Goal: Download file/media

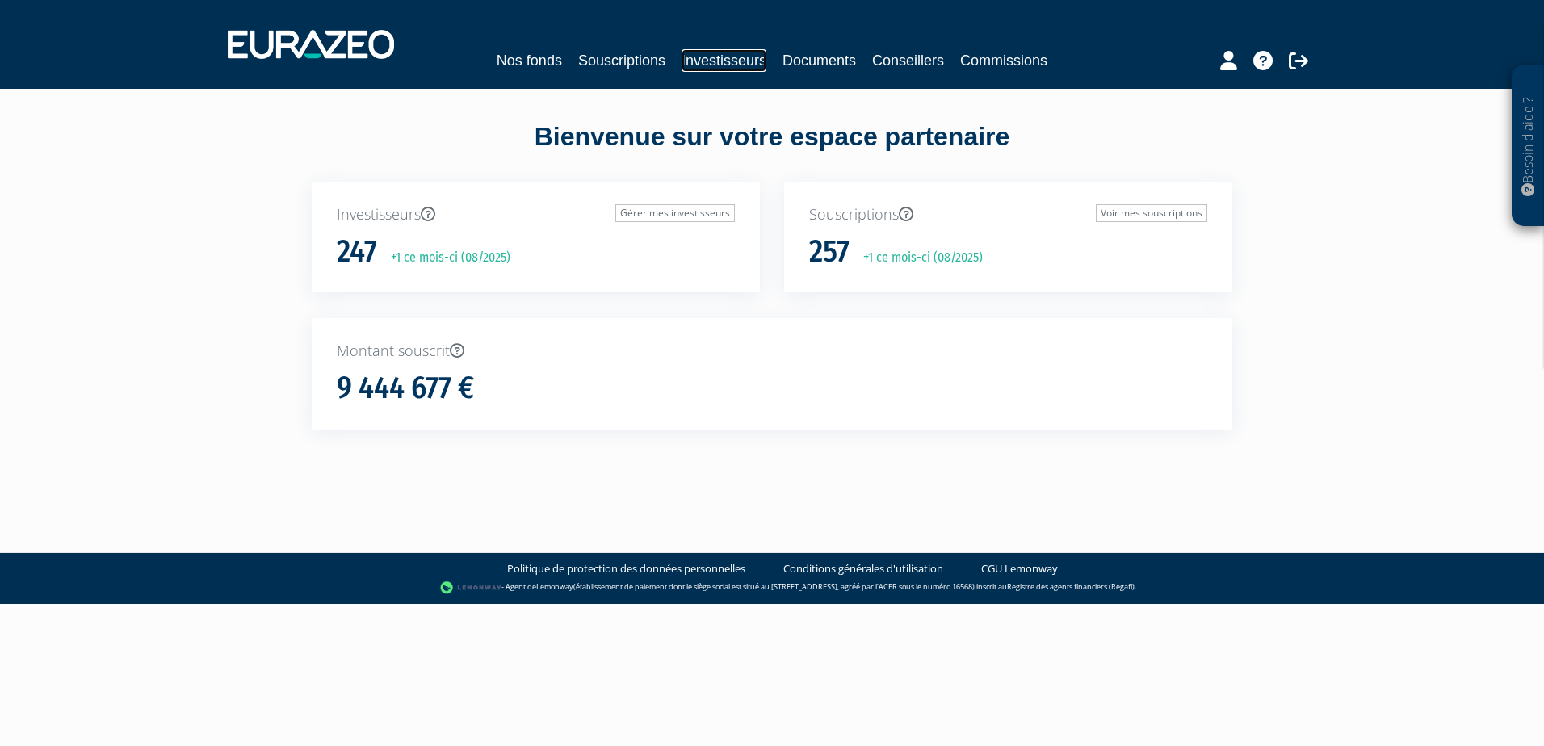
click at [703, 53] on link "Investisseurs" at bounding box center [724, 60] width 85 height 23
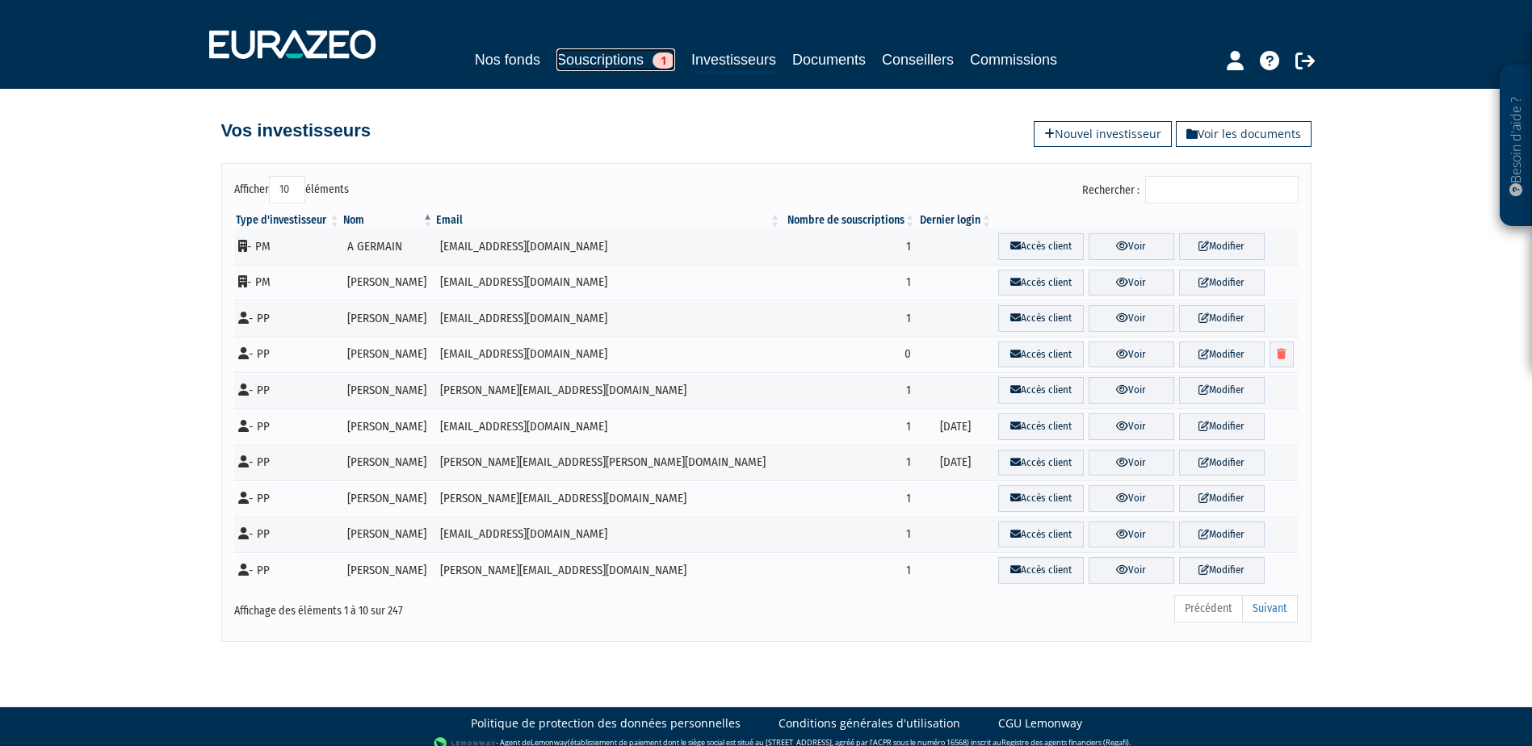
click at [597, 65] on link "Souscriptions 1" at bounding box center [616, 59] width 119 height 23
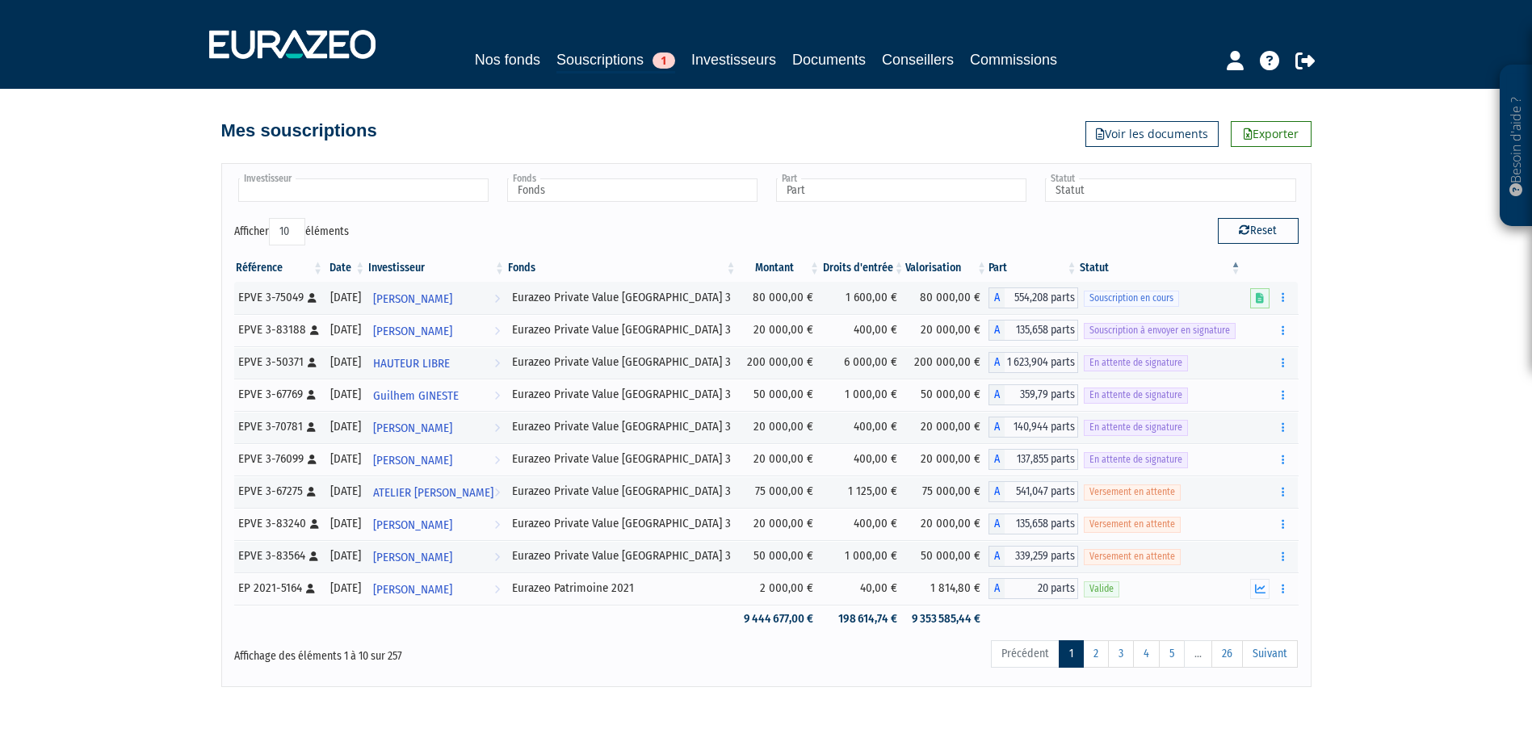
click at [405, 193] on input "text" at bounding box center [363, 190] width 250 height 23
type input "dus"
click at [297, 212] on li "Frédéric DUS ART" at bounding box center [362, 216] width 255 height 20
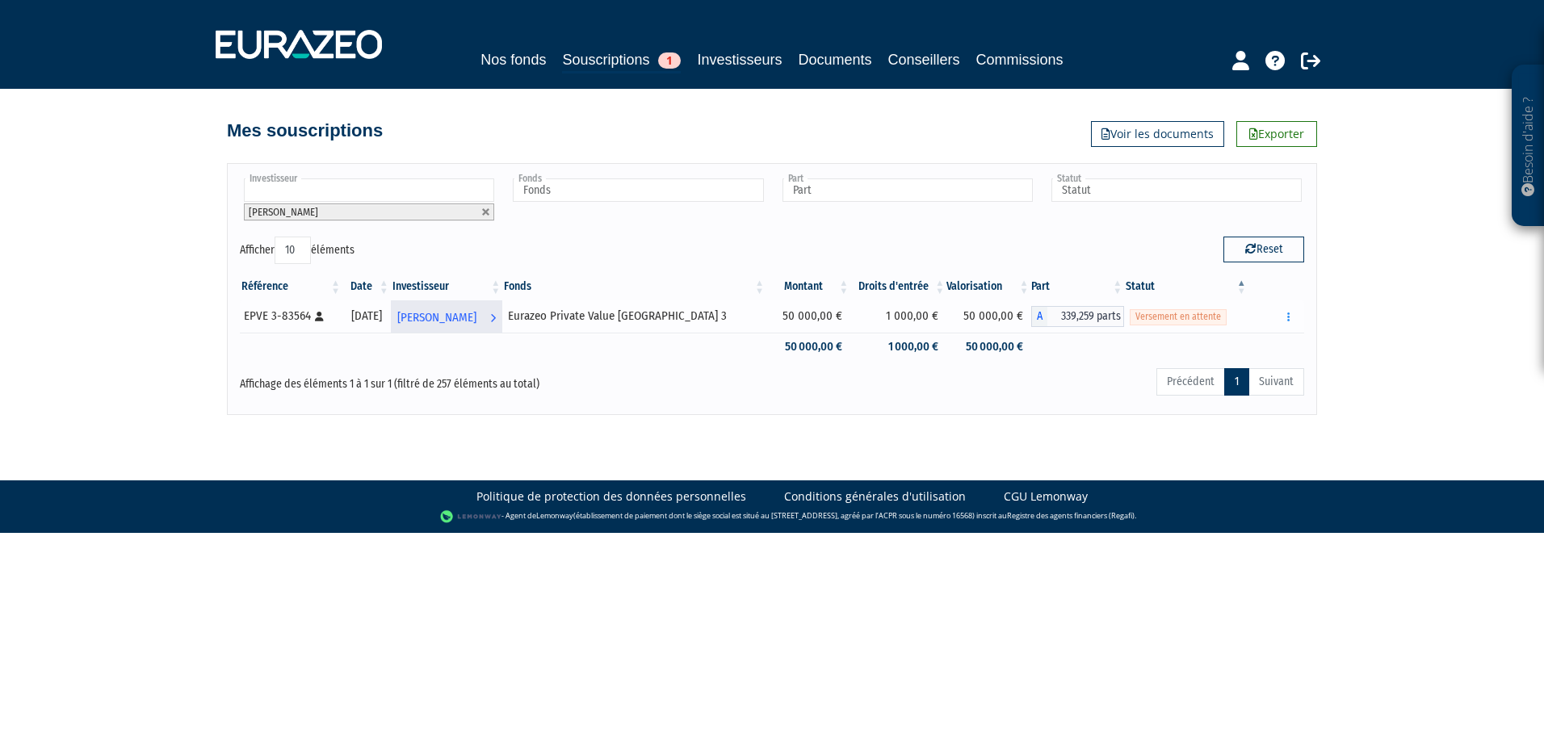
click at [445, 315] on span "Frédéric DUSART" at bounding box center [436, 318] width 79 height 30
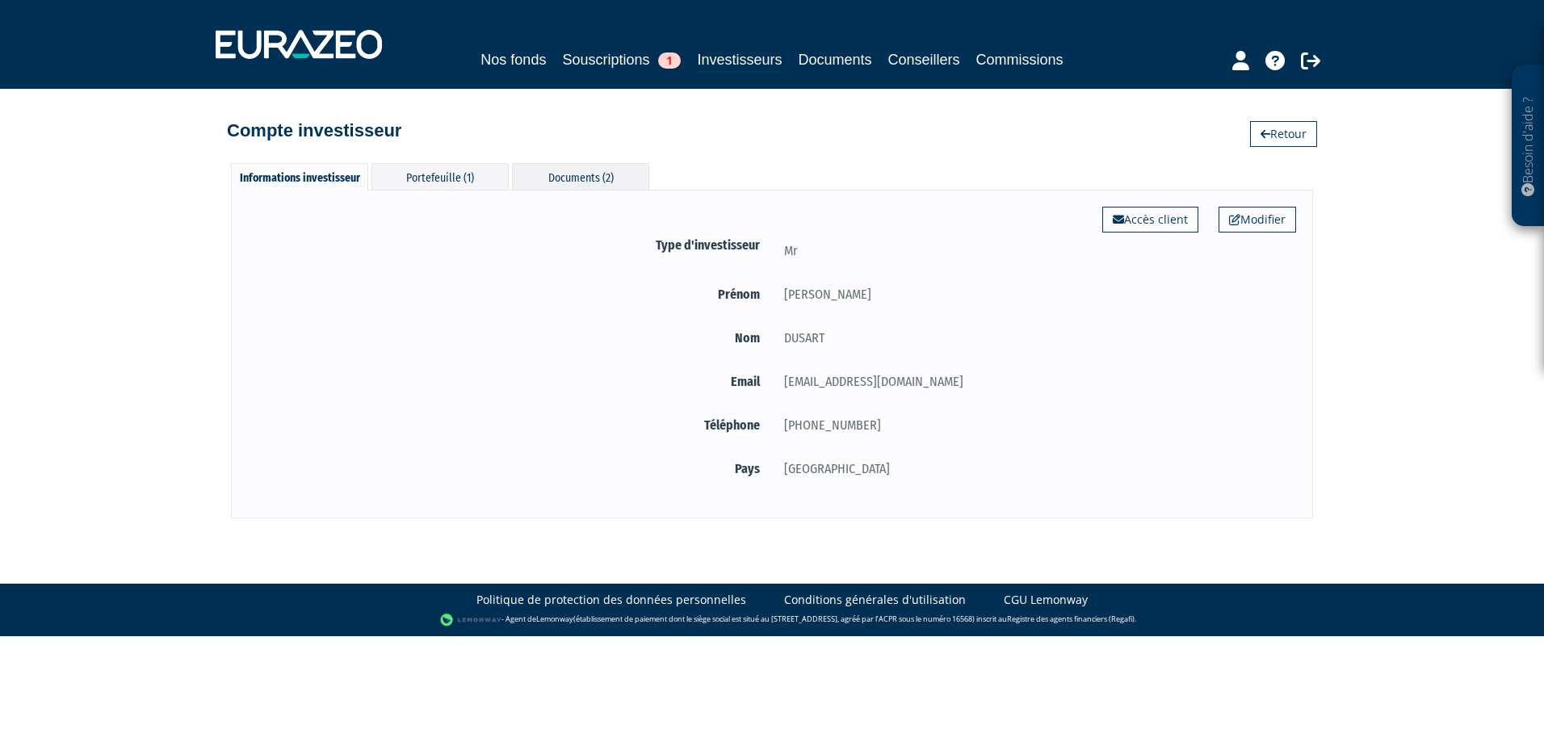
click at [547, 174] on div "Documents (2)" at bounding box center [580, 176] width 137 height 27
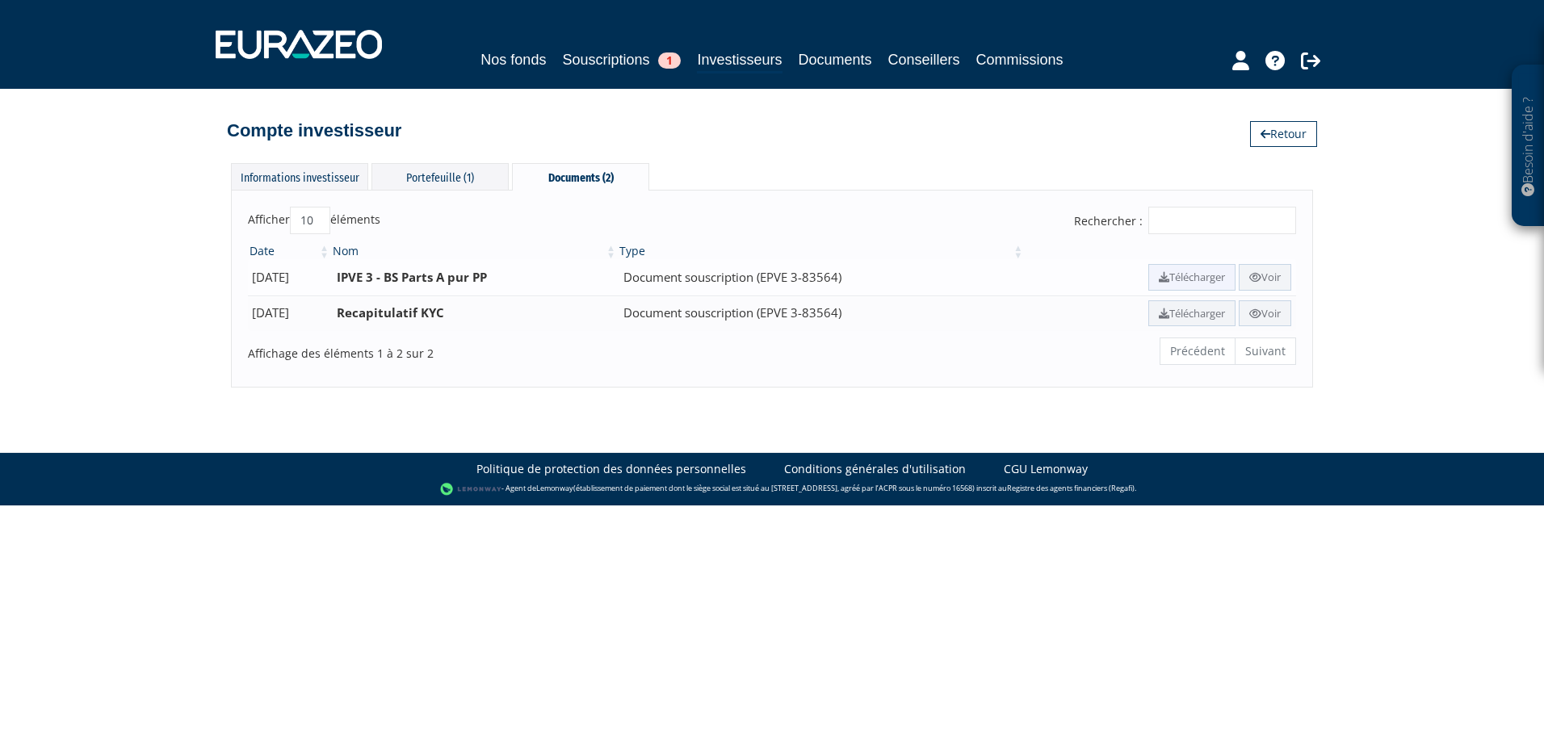
click at [1183, 276] on link "Télécharger" at bounding box center [1192, 277] width 87 height 27
